Goal: Task Accomplishment & Management: Manage account settings

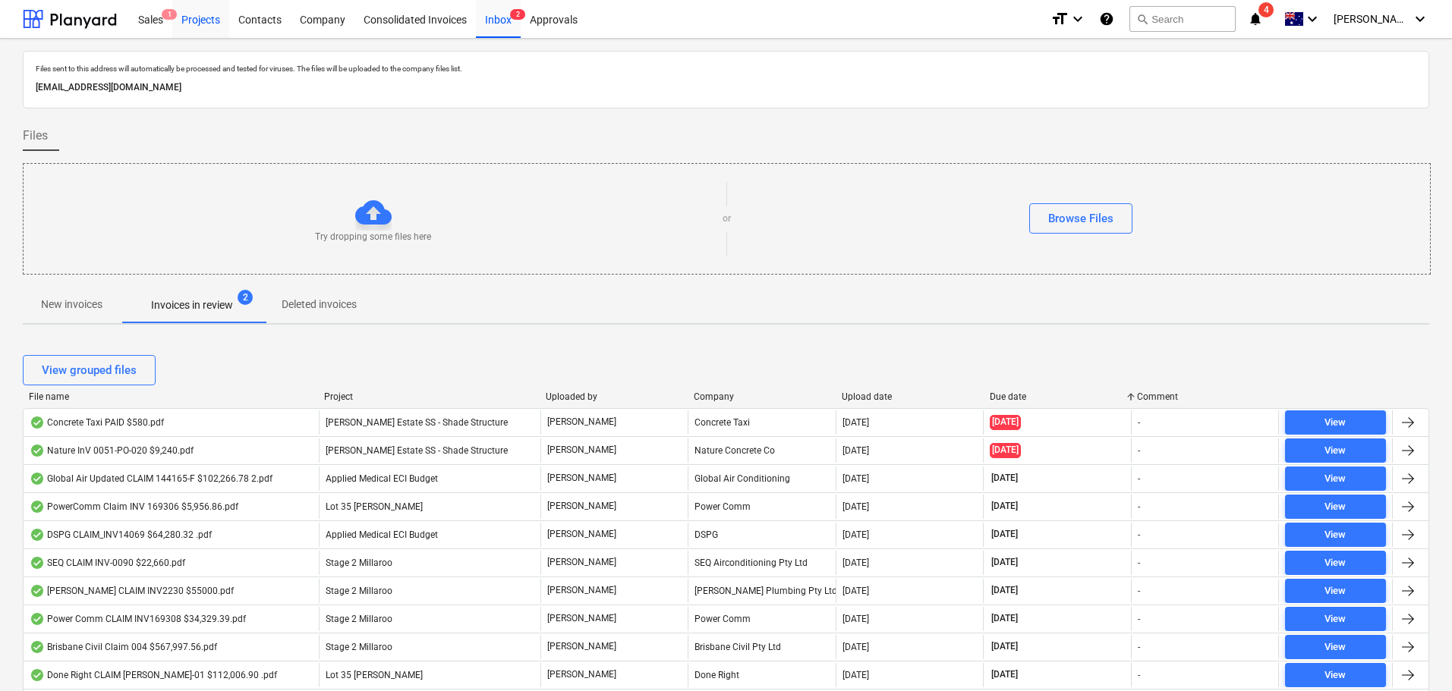
click at [202, 24] on div "Projects" at bounding box center [200, 18] width 57 height 39
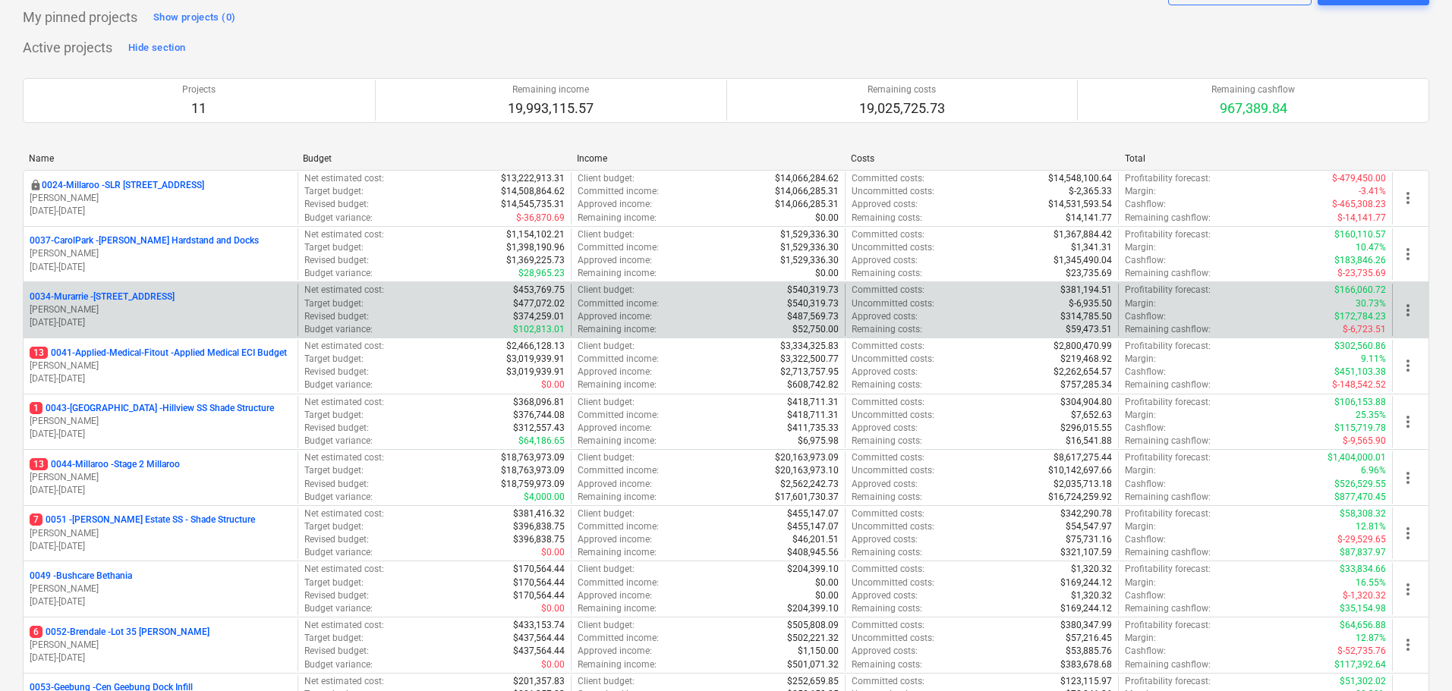
scroll to position [152, 0]
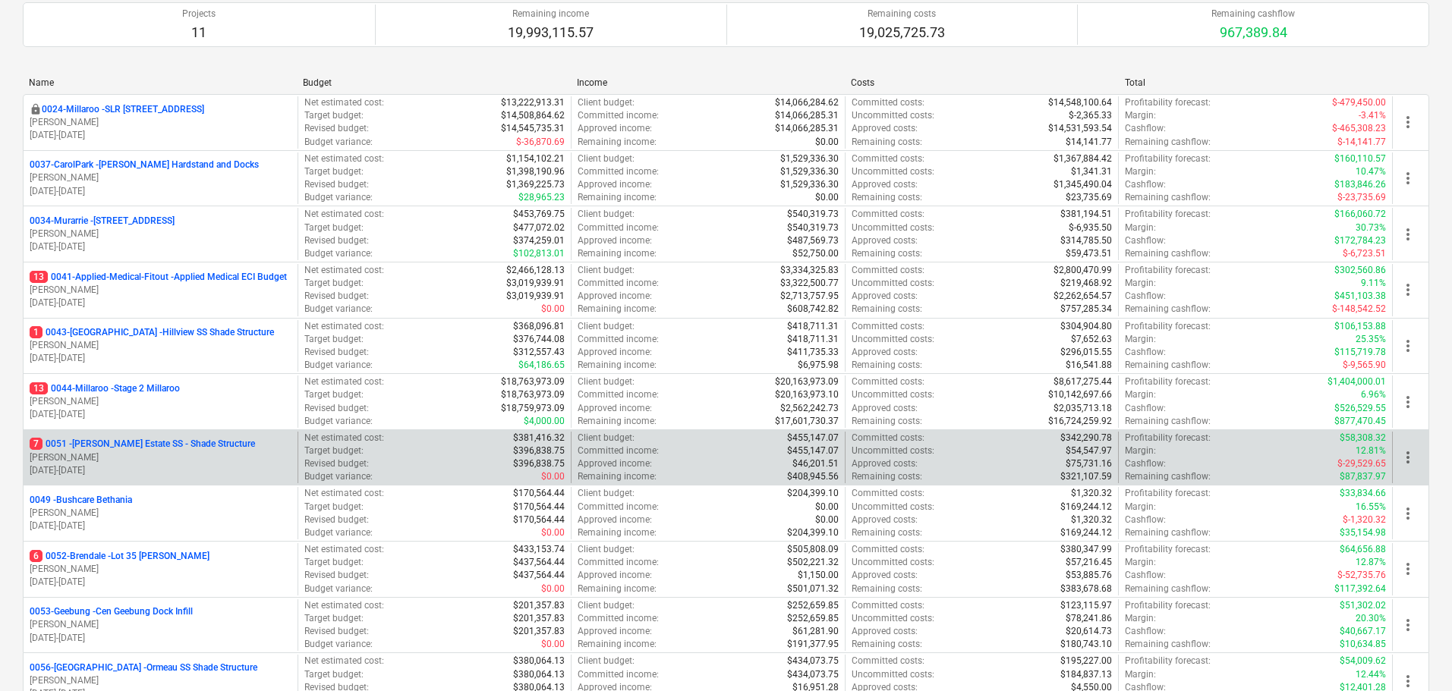
click at [159, 439] on p "7 0051 - [PERSON_NAME] Estate SS - Shade Structure" at bounding box center [142, 444] width 225 height 13
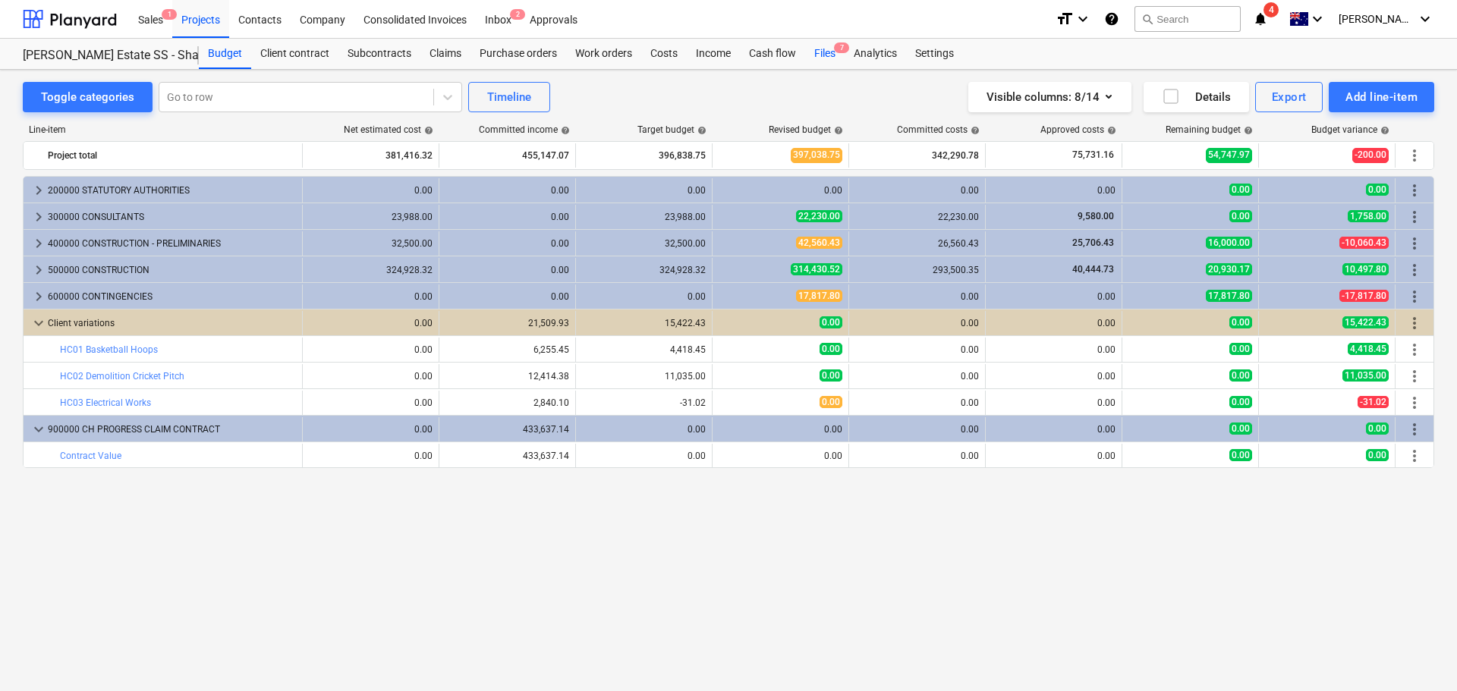
click at [831, 50] on div "Files 7" at bounding box center [824, 54] width 39 height 30
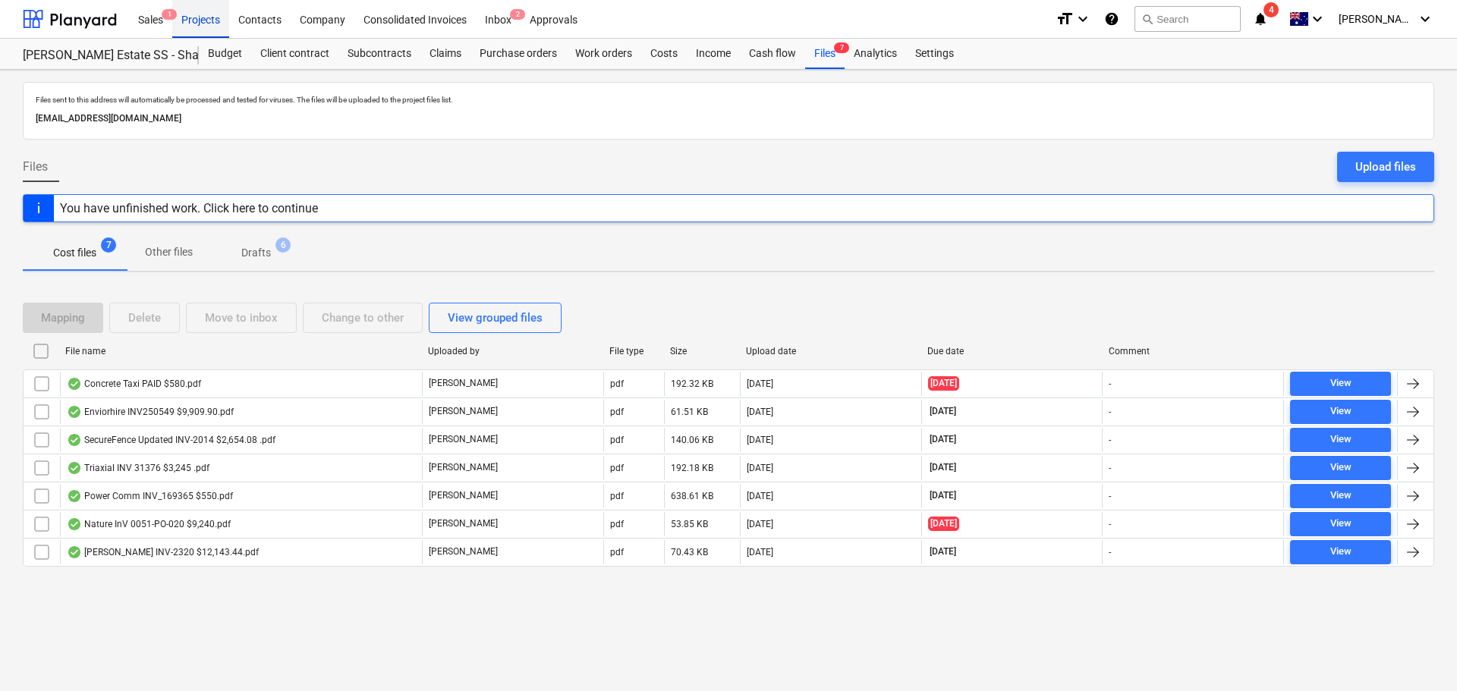
click at [206, 19] on div "Projects" at bounding box center [200, 18] width 57 height 39
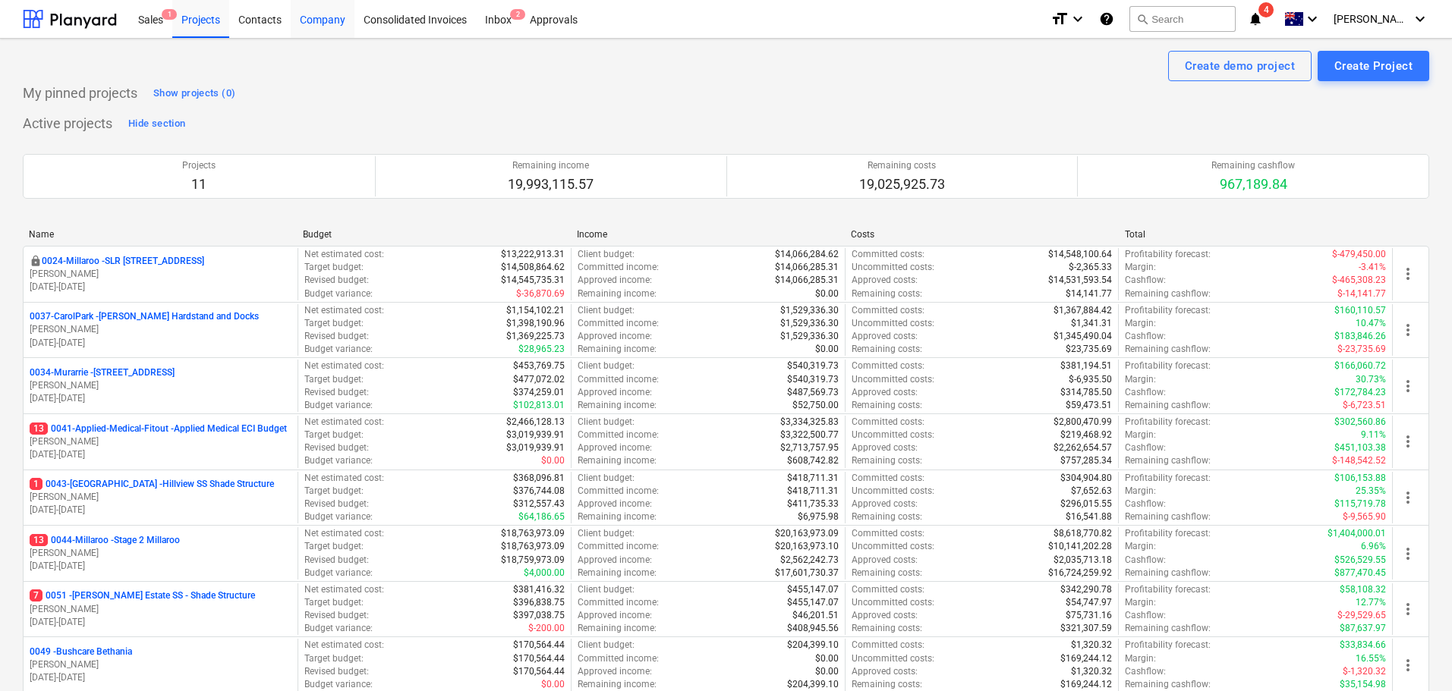
click at [323, 12] on div "Company" at bounding box center [323, 18] width 64 height 39
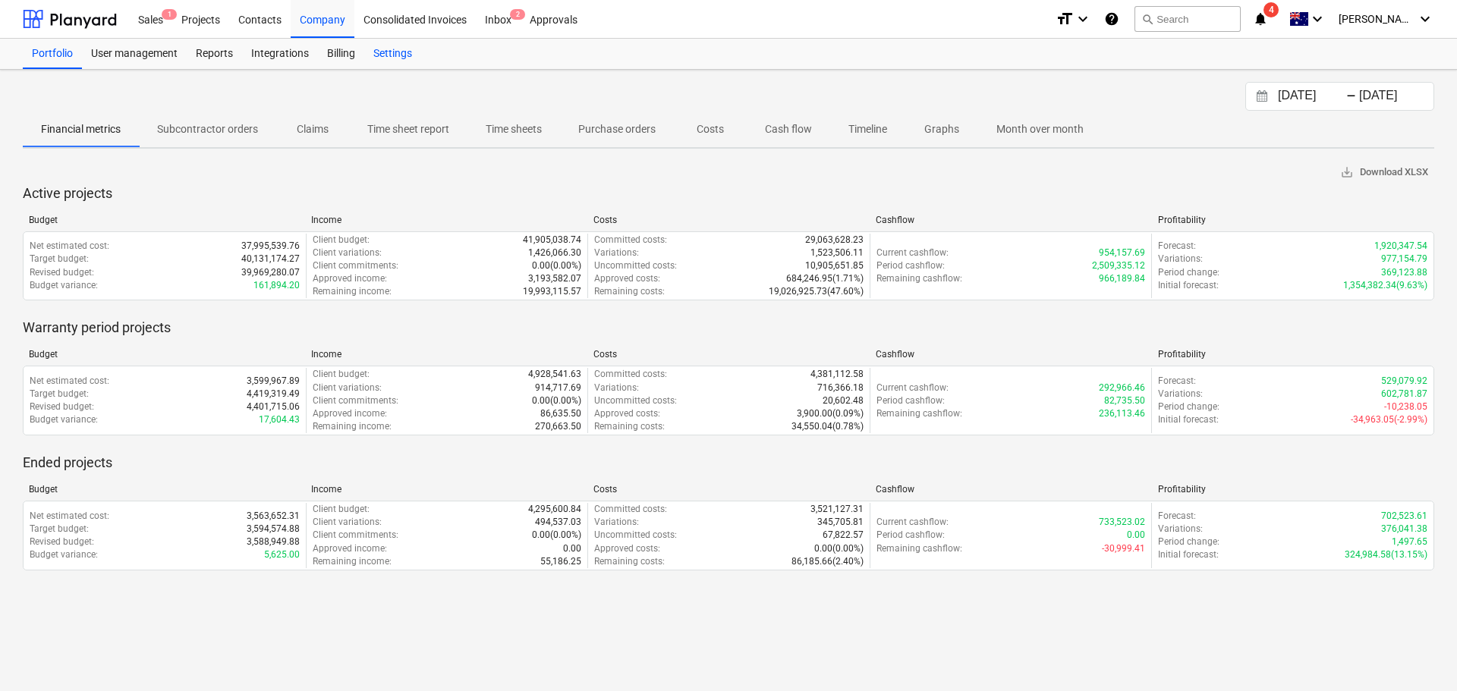
click at [382, 51] on div "Settings" at bounding box center [392, 54] width 57 height 30
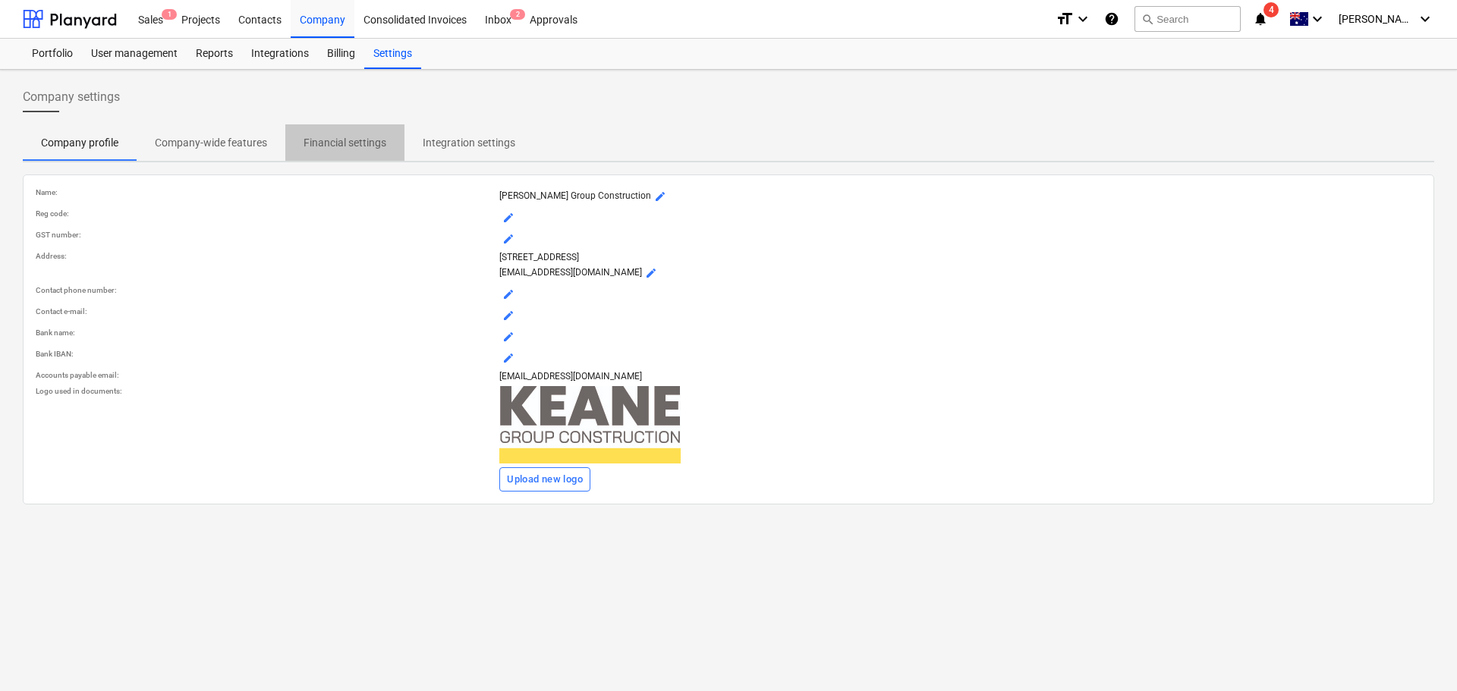
click at [343, 146] on p "Financial settings" at bounding box center [345, 143] width 83 height 16
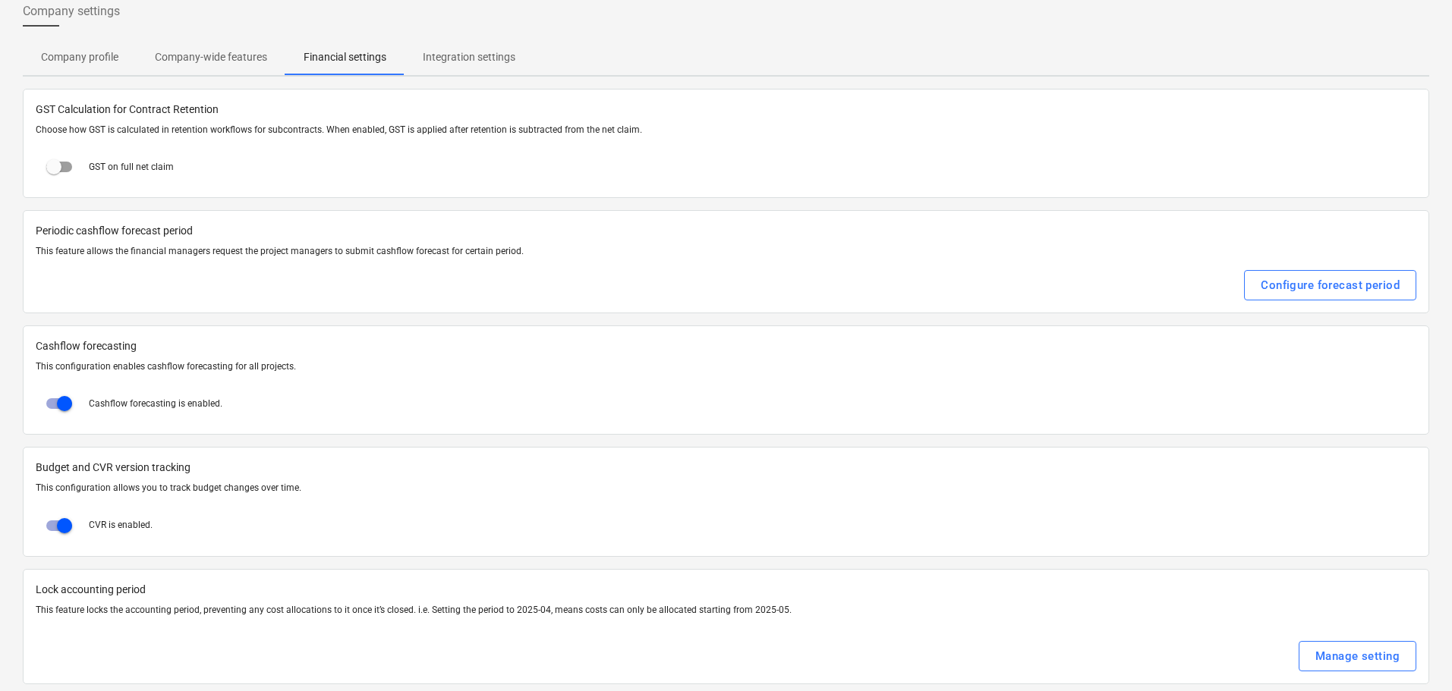
scroll to position [103, 0]
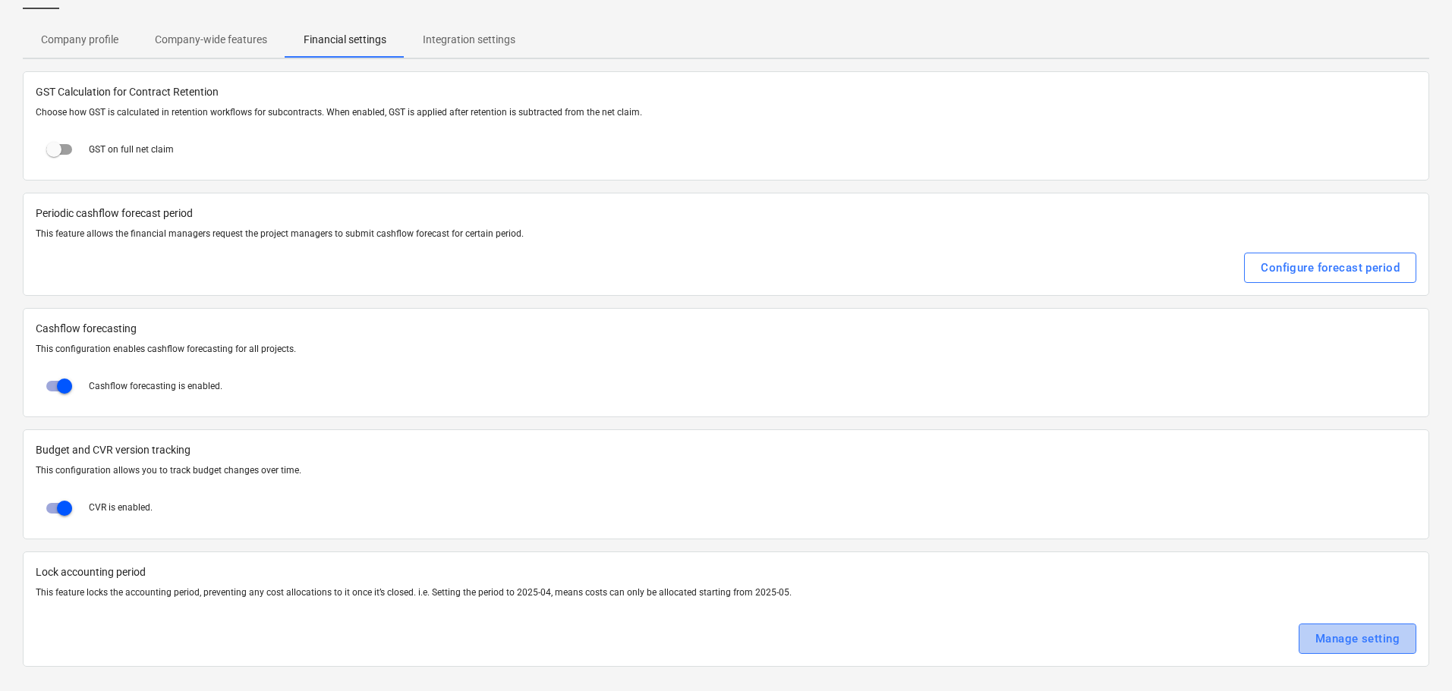
click at [1340, 642] on div "Manage setting" at bounding box center [1357, 639] width 84 height 20
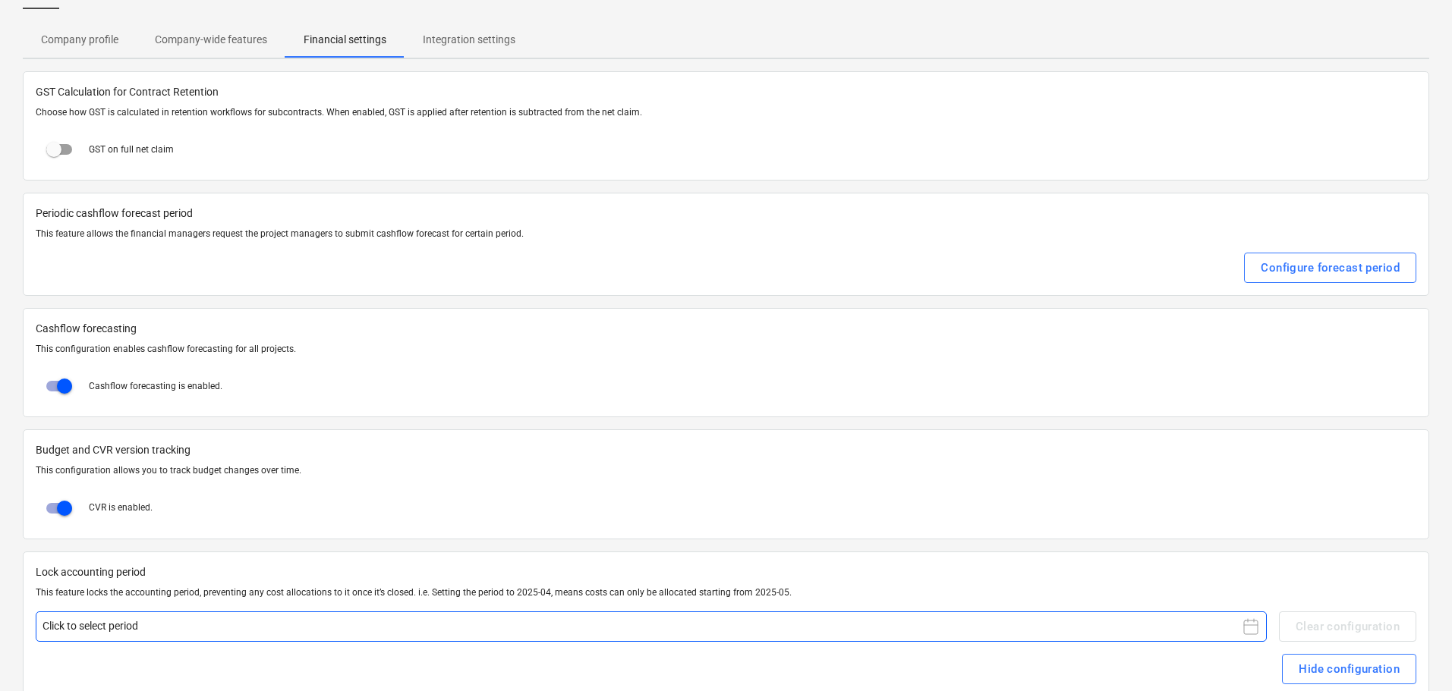
click at [149, 628] on button "Click to select period" at bounding box center [651, 627] width 1231 height 30
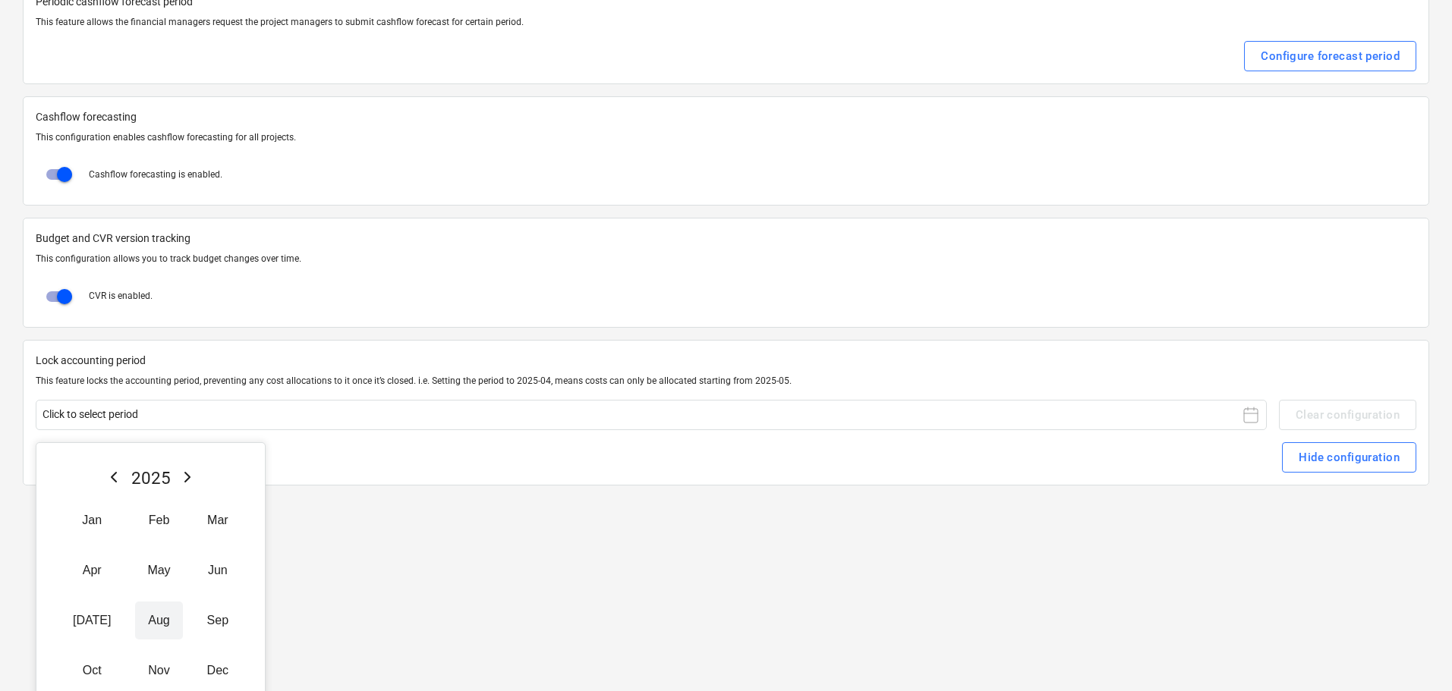
scroll to position [331, 0]
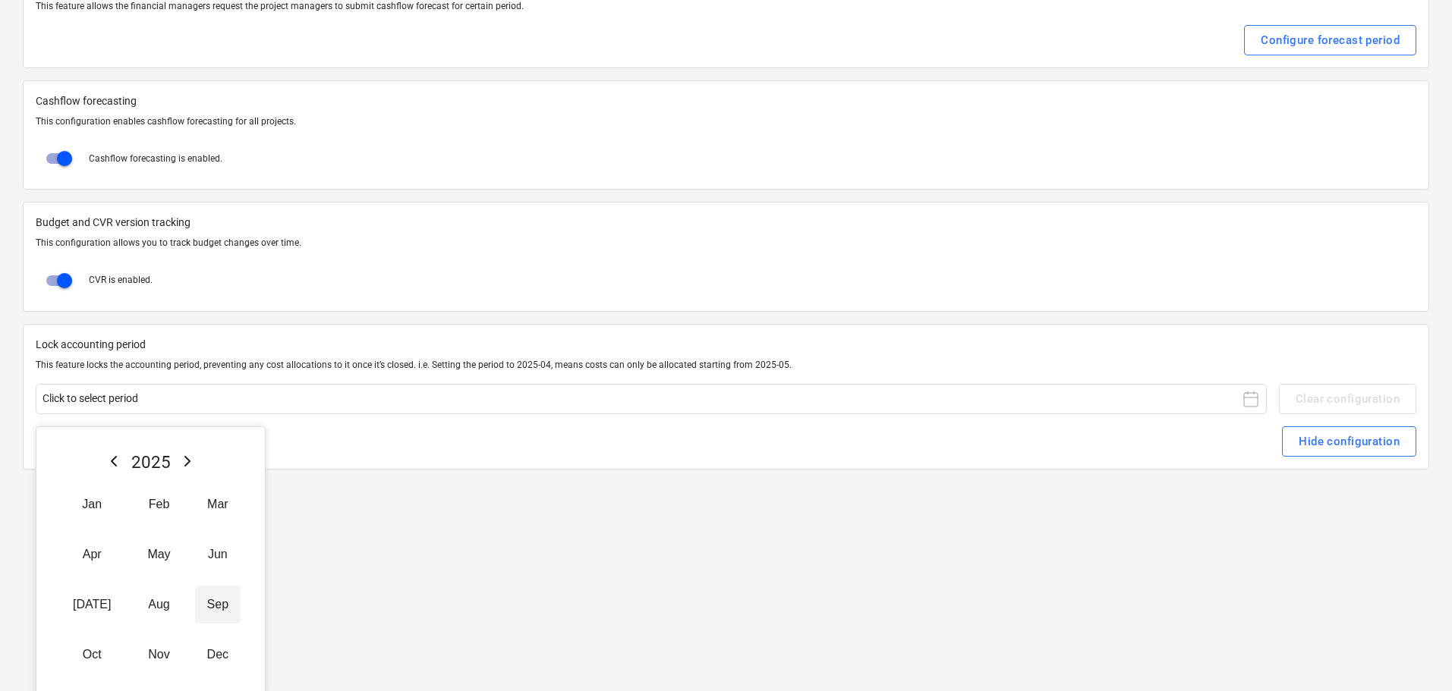
click at [195, 606] on button "Sep" at bounding box center [218, 605] width 46 height 38
